Goal: Book appointment/travel/reservation

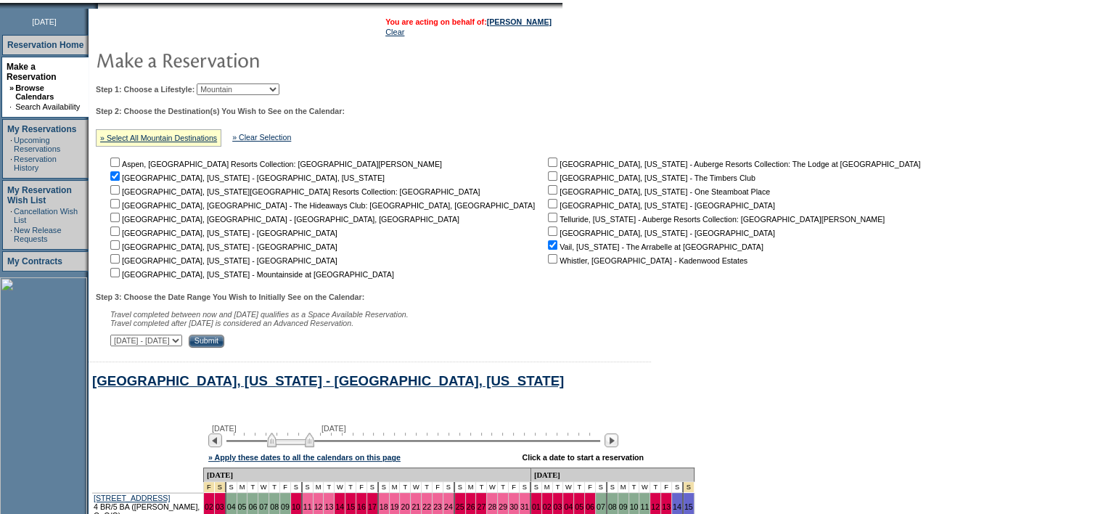
scroll to position [173, 0]
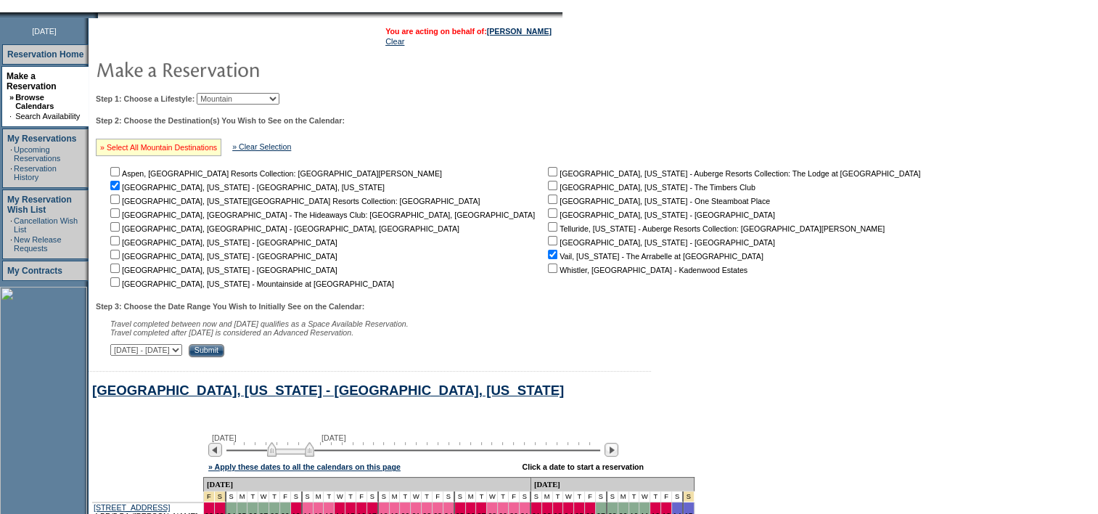
click at [163, 146] on link "» Select All Mountain Destinations" at bounding box center [158, 147] width 117 height 9
checkbox input "true"
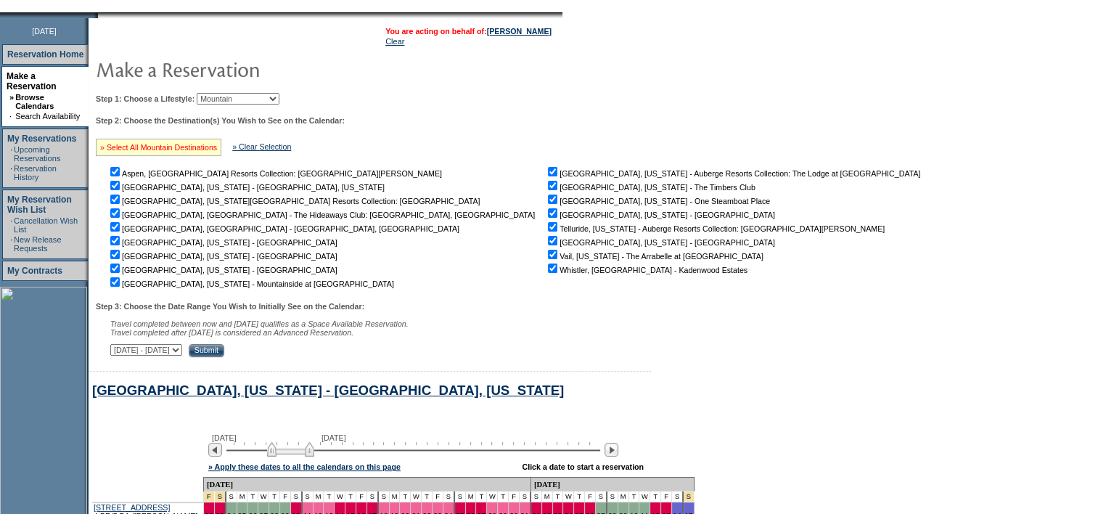
checkbox input "true"
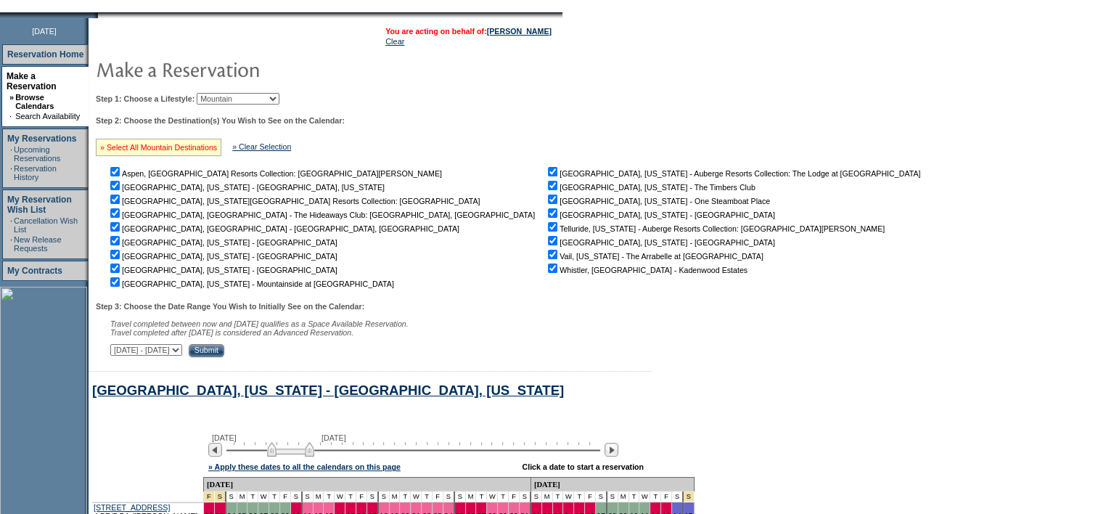
checkbox input "true"
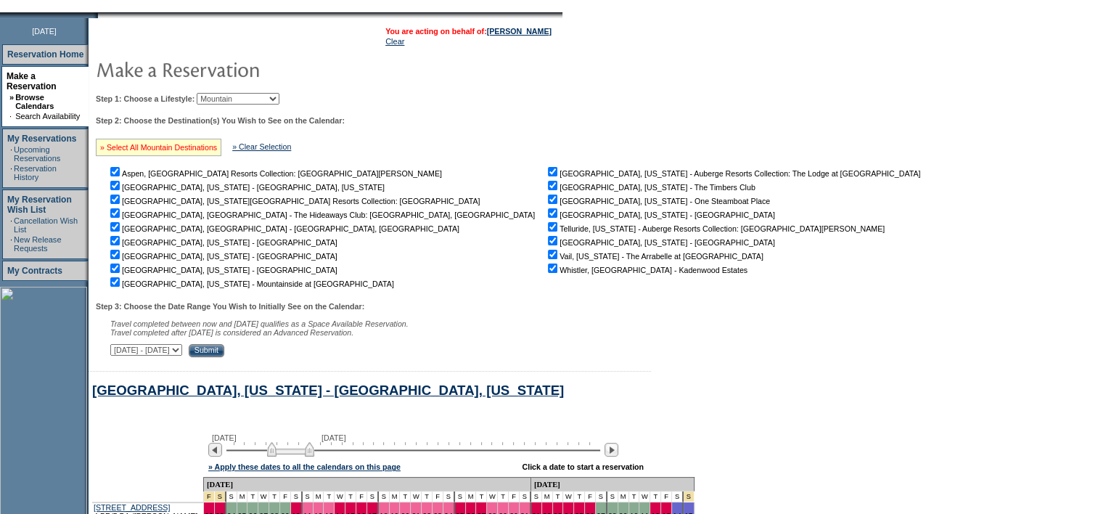
checkbox input "true"
click at [331, 361] on table "You are acting on behalf of: [PERSON_NAME] Clear Step 1: Choose a Lifestyle: Be…" at bounding box center [511, 189] width 845 height 342
click at [224, 351] on input "Submit" at bounding box center [207, 350] width 36 height 13
